Goal: Use online tool/utility: Utilize a website feature to perform a specific function

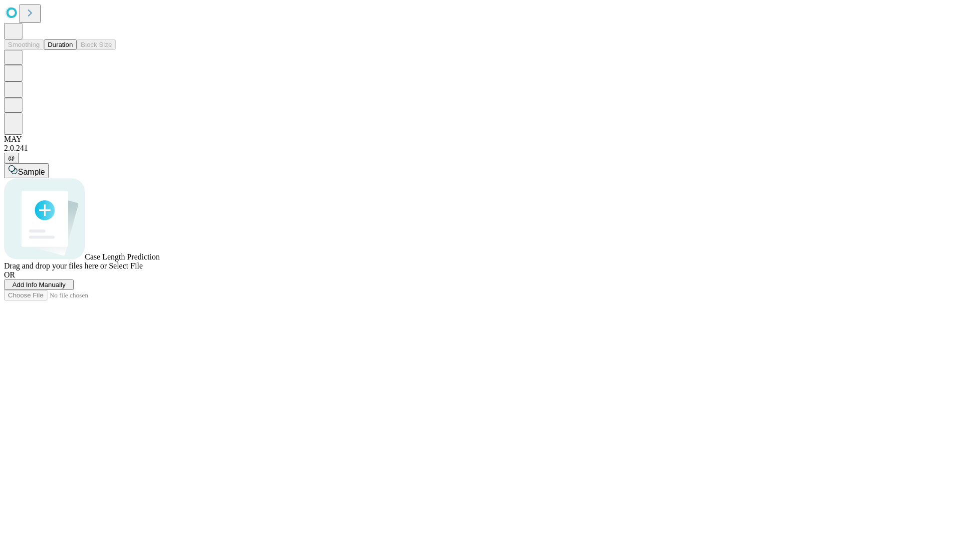
click at [73, 50] on button "Duration" at bounding box center [60, 44] width 33 height 10
click at [143, 270] on span "Select File" at bounding box center [126, 265] width 34 height 8
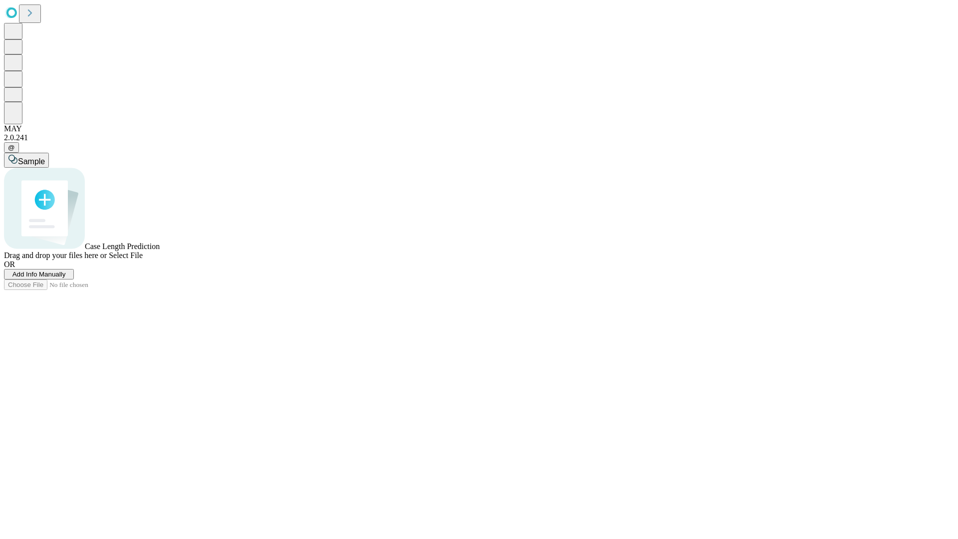
click at [143, 259] on span "Select File" at bounding box center [126, 255] width 34 height 8
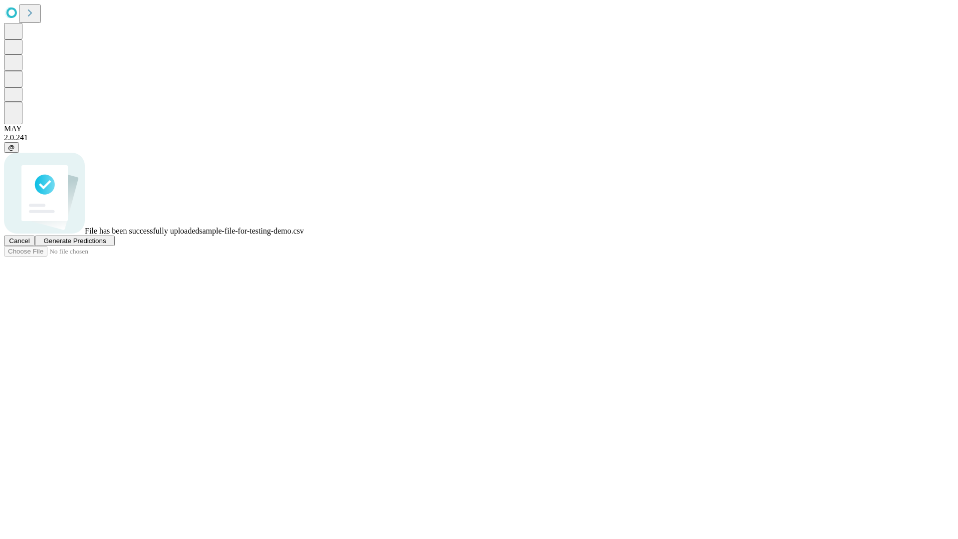
click at [106, 245] on span "Generate Predictions" at bounding box center [74, 240] width 62 height 7
